Goal: Information Seeking & Learning: Learn about a topic

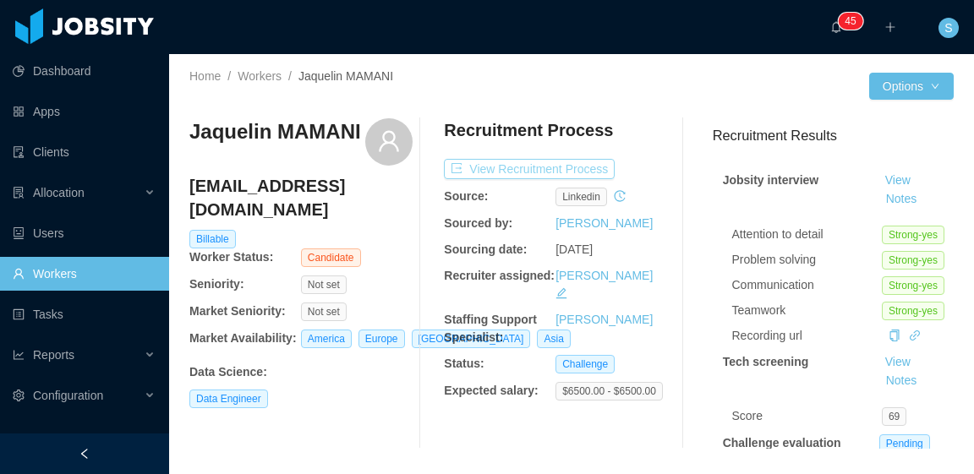
click at [577, 163] on button "View Recruitment Process" at bounding box center [529, 169] width 171 height 20
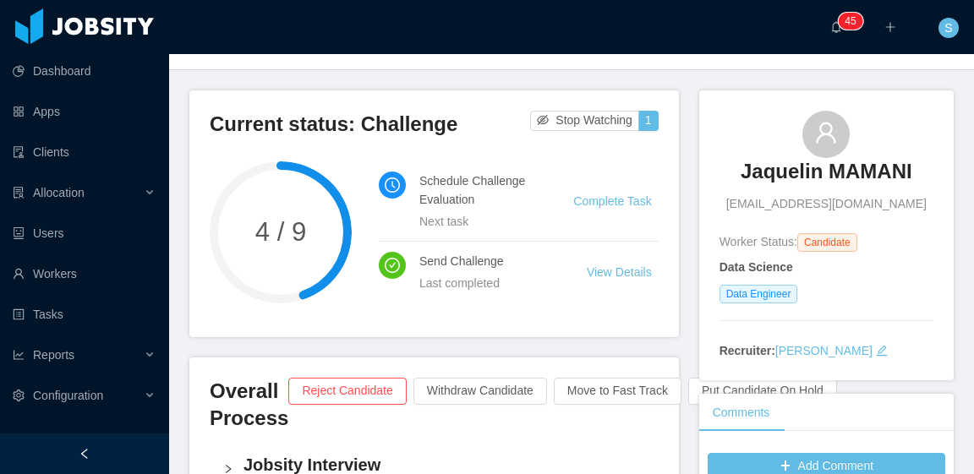
scroll to position [169, 0]
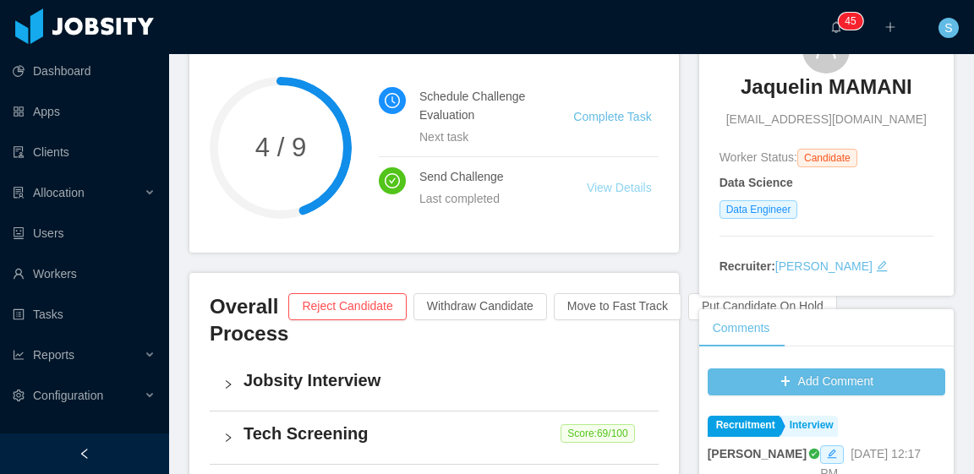
click at [631, 189] on link "View Details" at bounding box center [619, 188] width 65 height 14
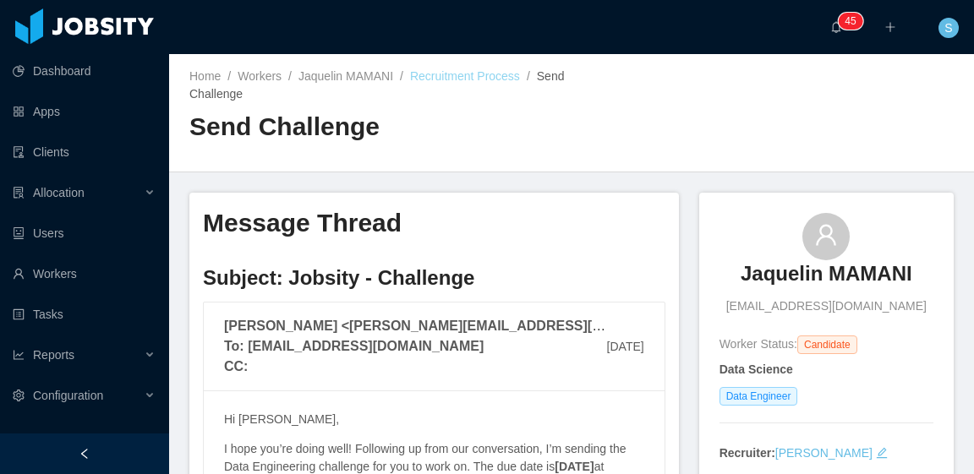
click at [438, 83] on link "Recruitment Process" at bounding box center [465, 76] width 110 height 14
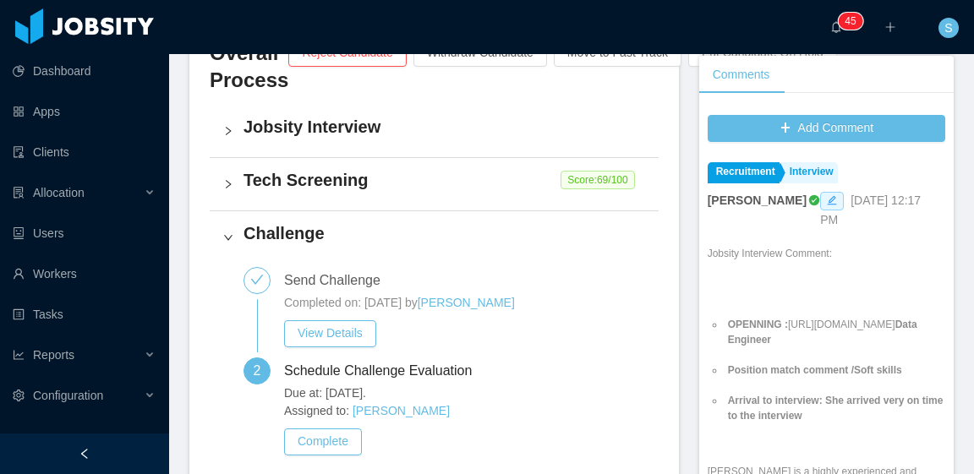
scroll to position [507, 0]
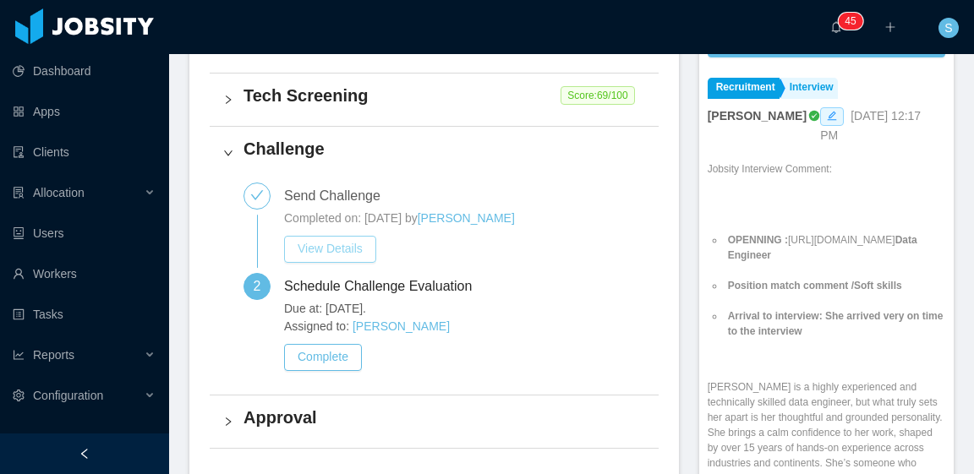
click at [357, 244] on button "View Details" at bounding box center [330, 249] width 92 height 27
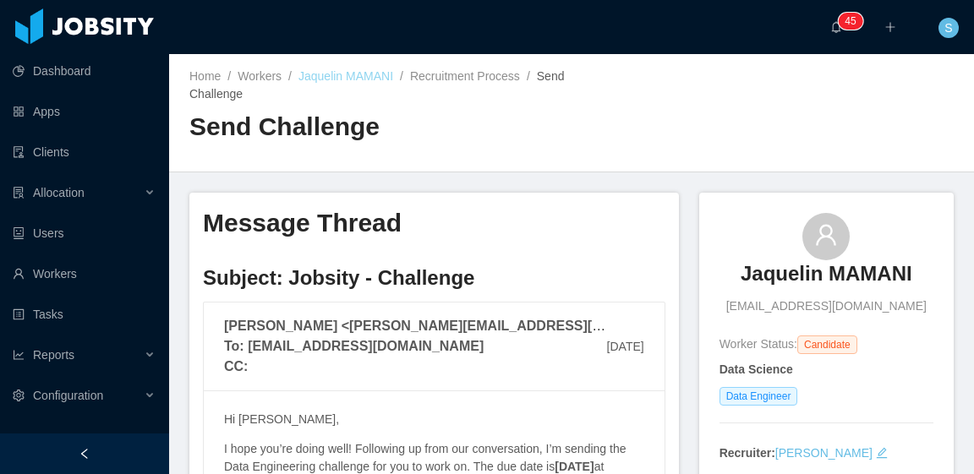
click at [370, 80] on link "Jaquelin MAMANI" at bounding box center [346, 76] width 95 height 14
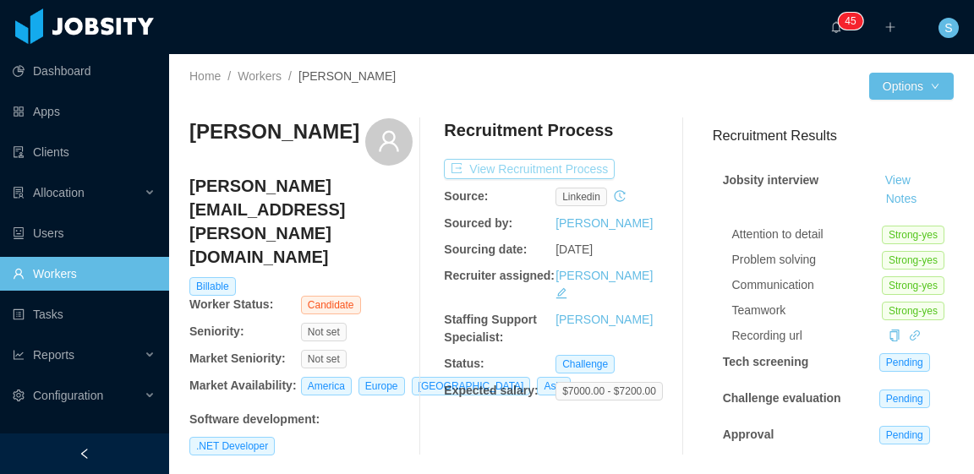
click at [573, 168] on button "View Recruitment Process" at bounding box center [529, 169] width 171 height 20
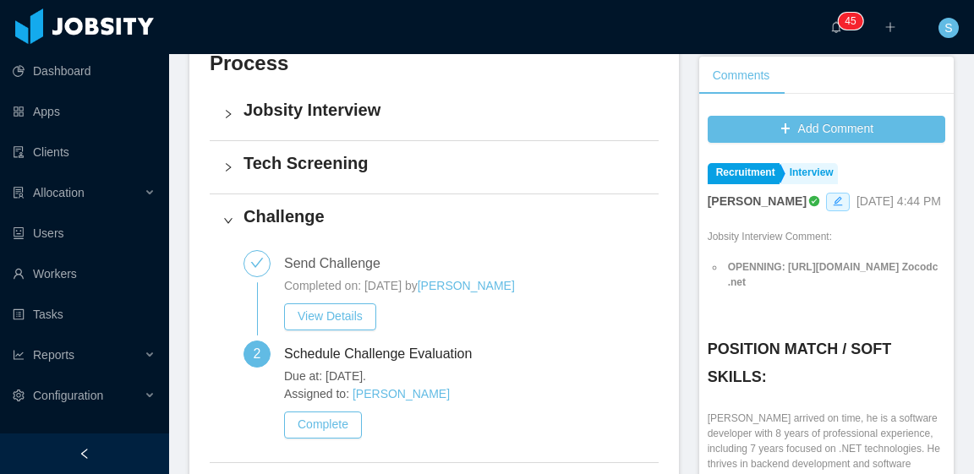
scroll to position [507, 0]
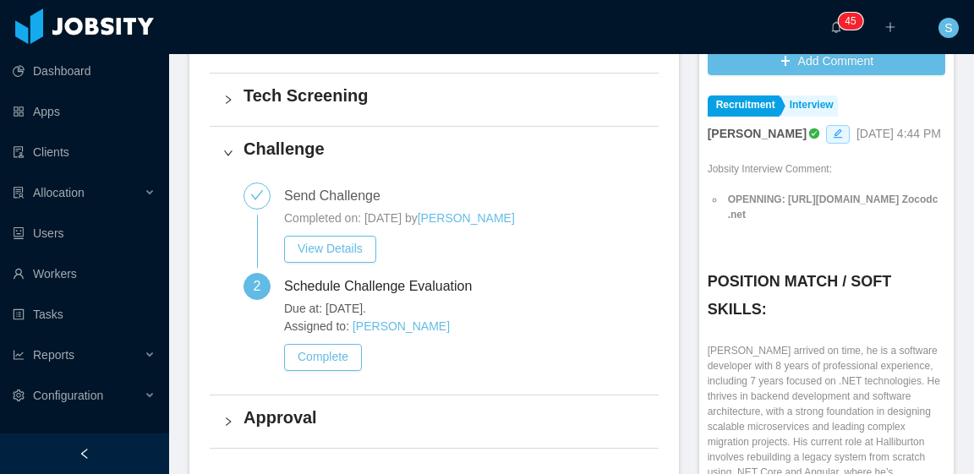
click at [315, 429] on div "Approval" at bounding box center [434, 422] width 449 height 52
click at [344, 254] on button "View Details" at bounding box center [330, 249] width 92 height 27
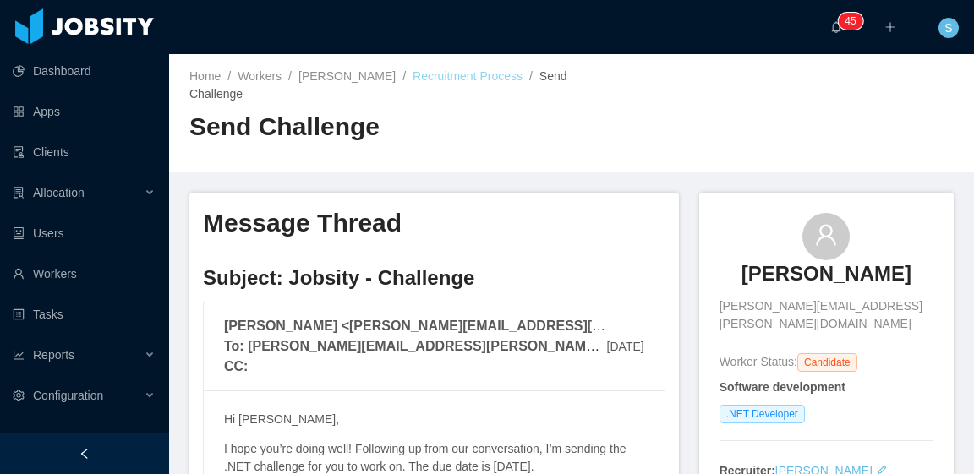
click at [479, 78] on link "Recruitment Process" at bounding box center [468, 76] width 110 height 14
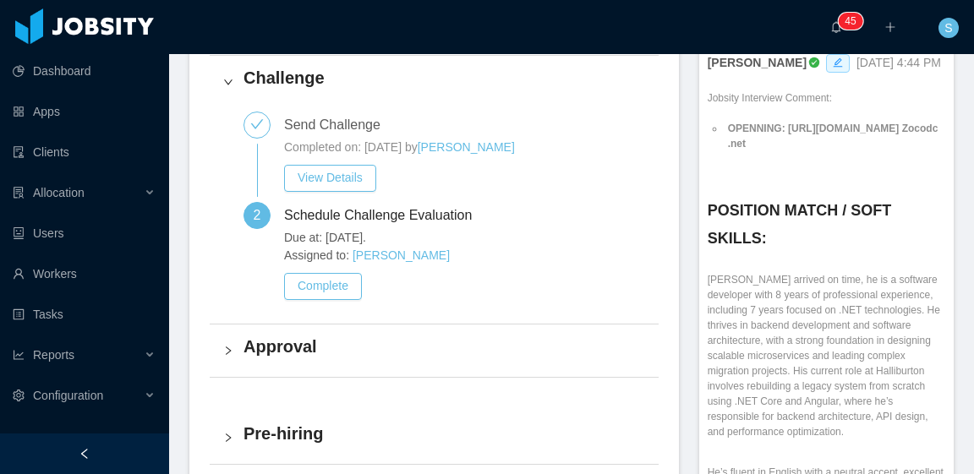
scroll to position [592, 0]
